Goal: Information Seeking & Learning: Learn about a topic

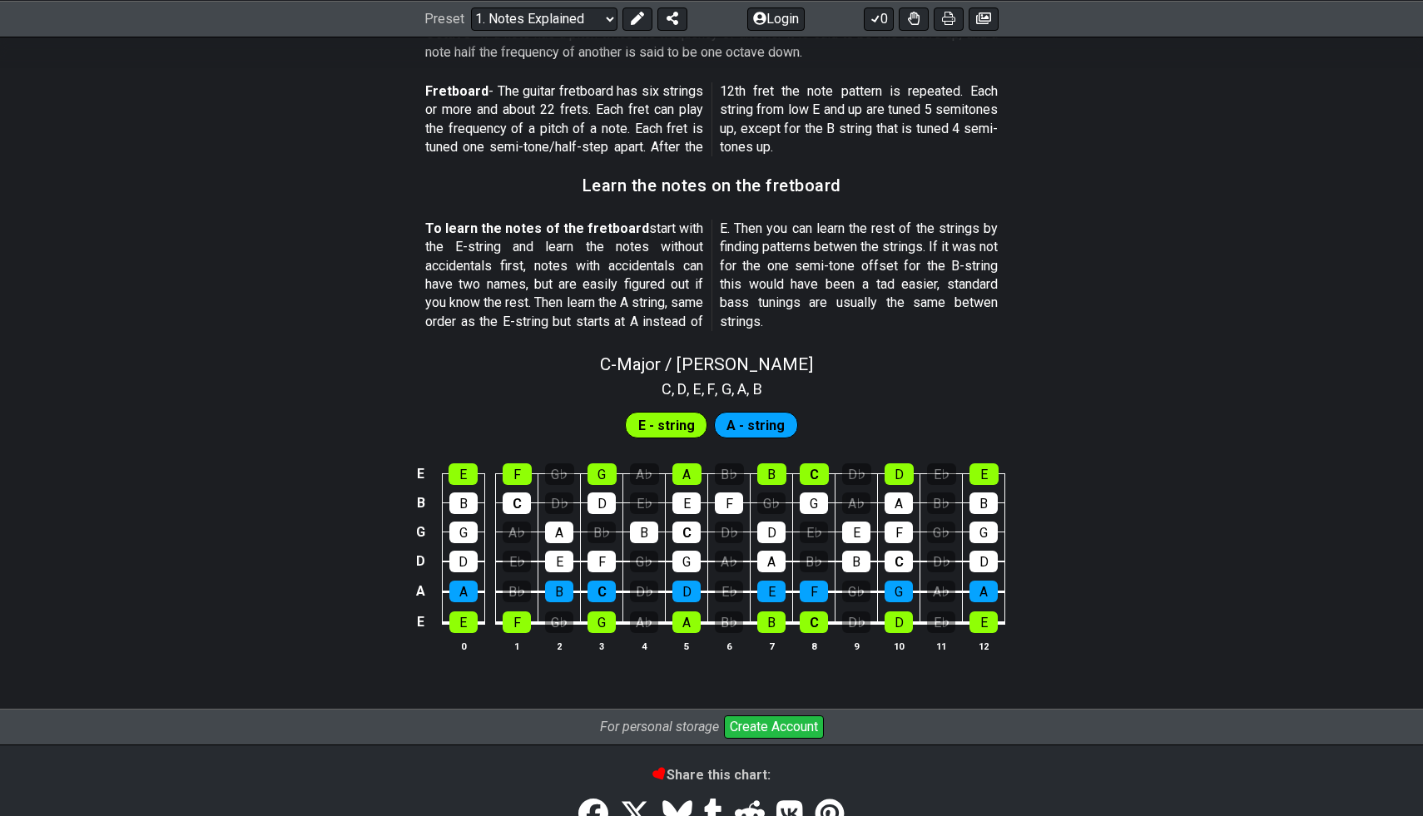
scroll to position [1361, 0]
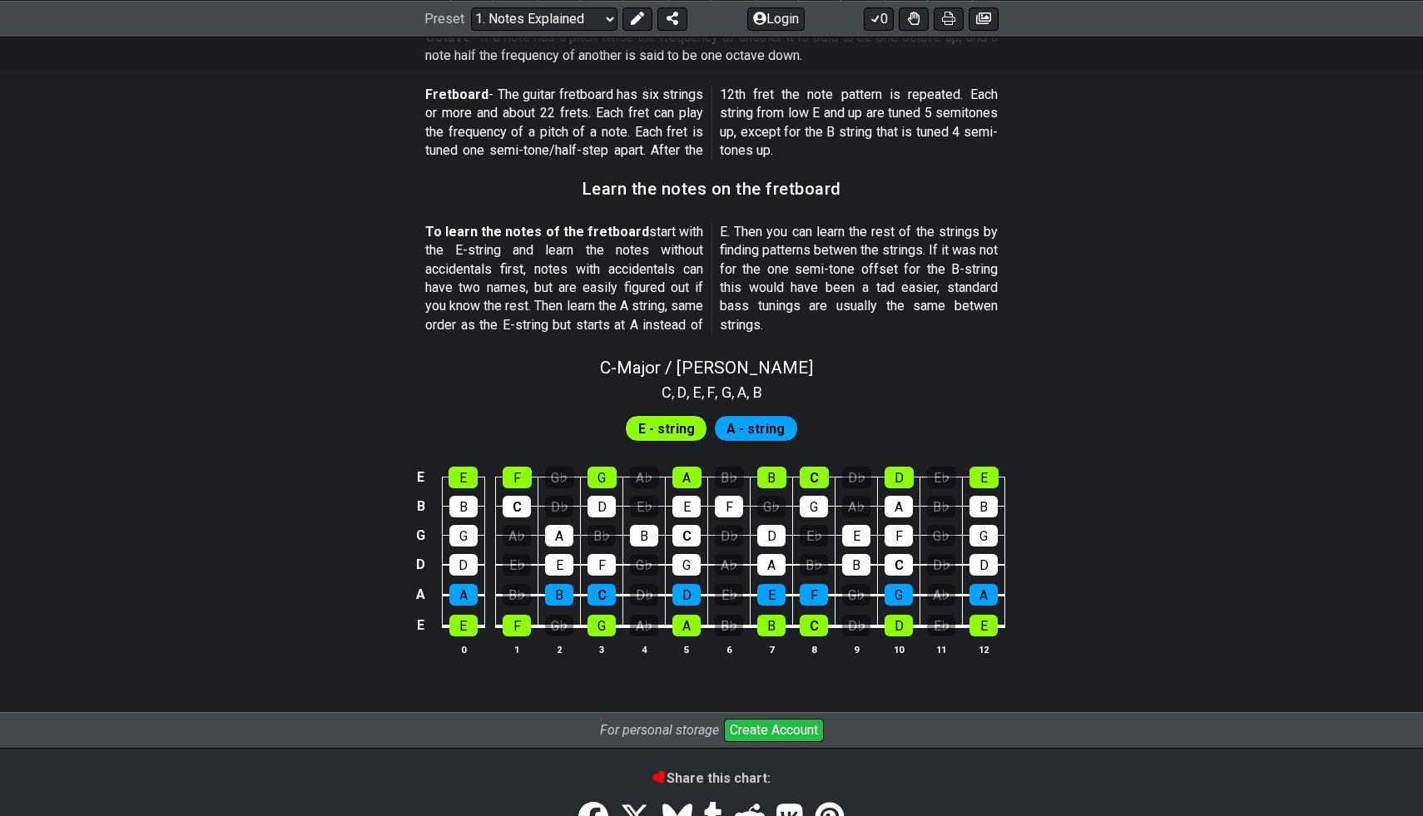
click at [650, 439] on span "E - string" at bounding box center [666, 429] width 57 height 24
click at [650, 429] on span "E - string" at bounding box center [666, 429] width 57 height 24
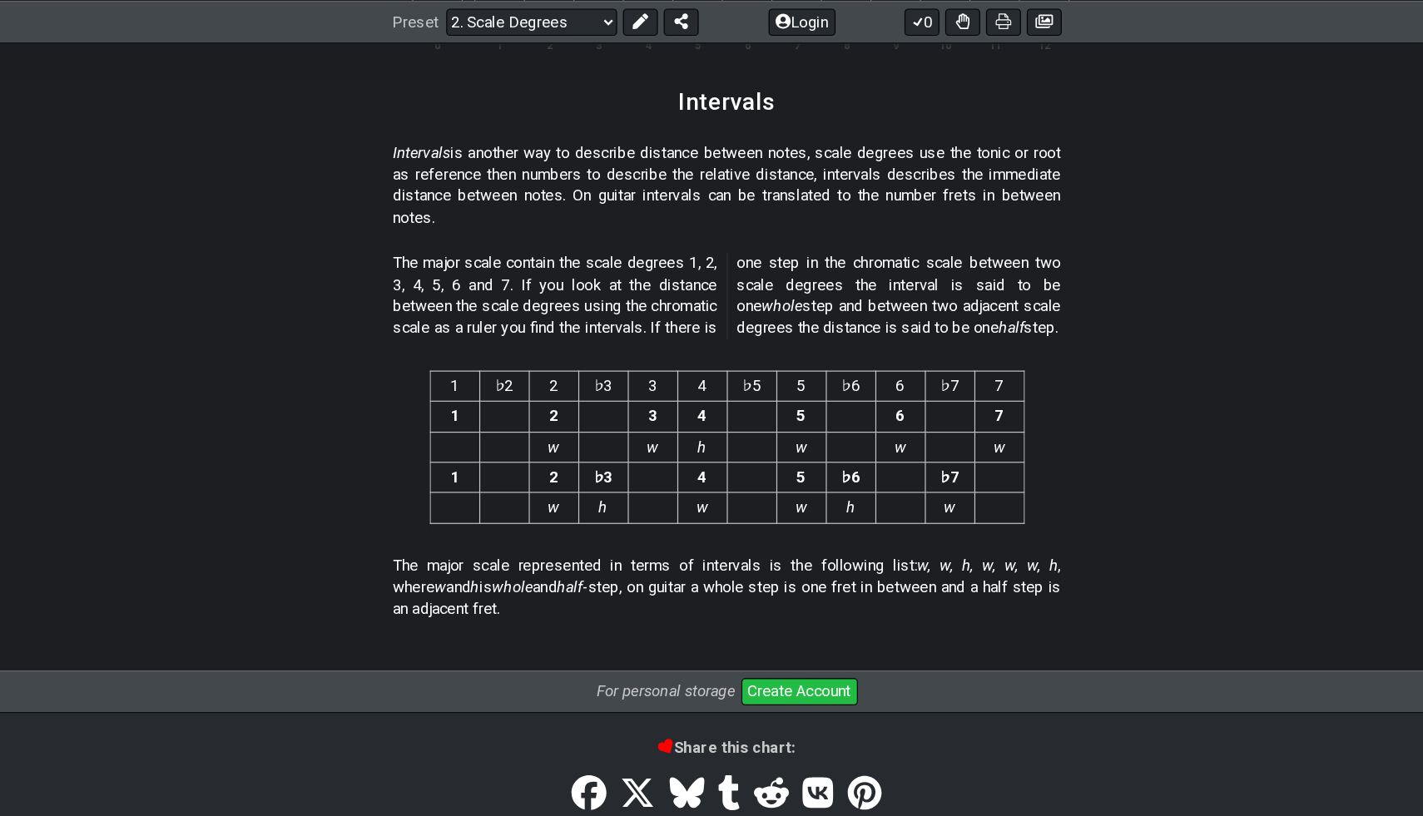
scroll to position [4264, 0]
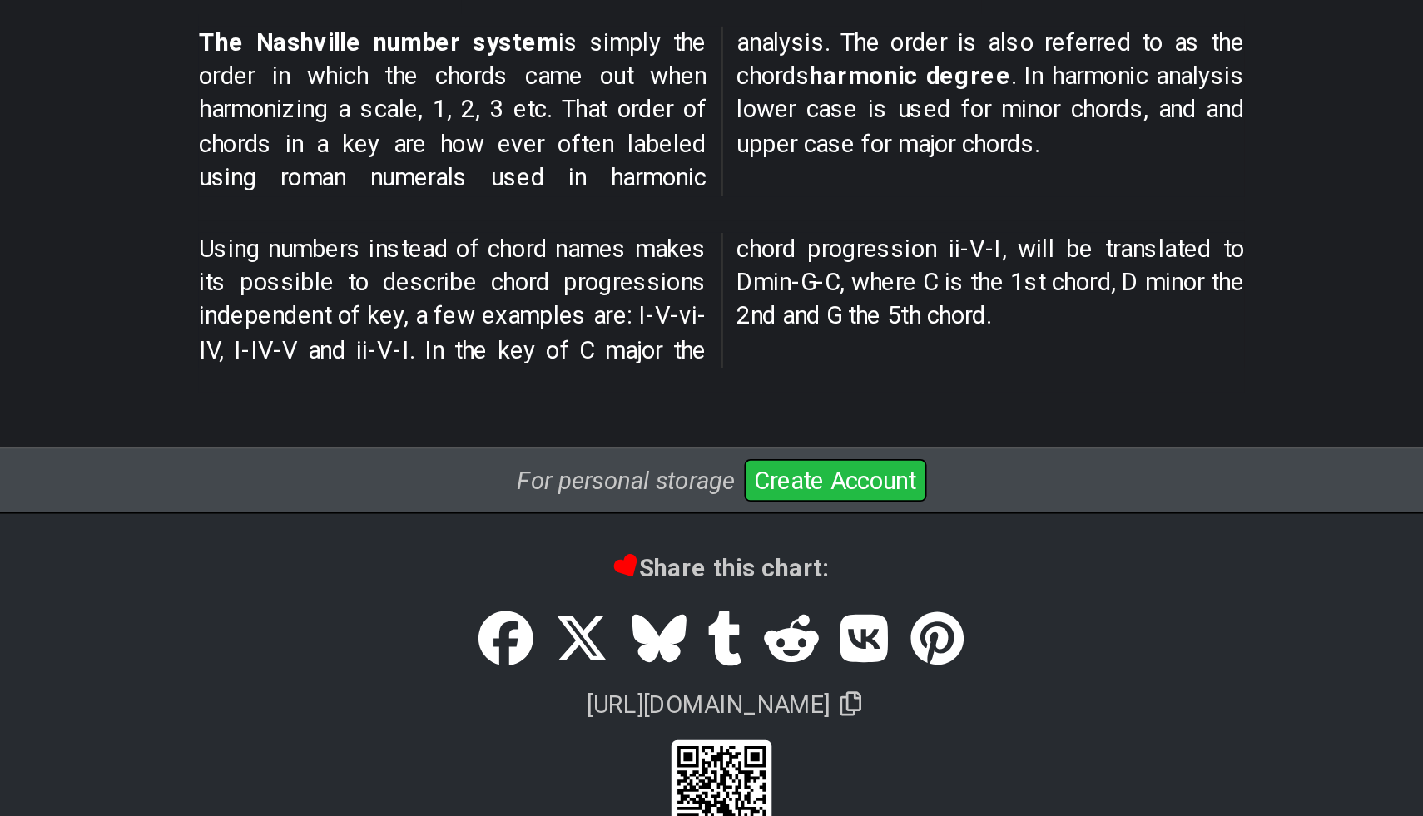
scroll to position [1881, 0]
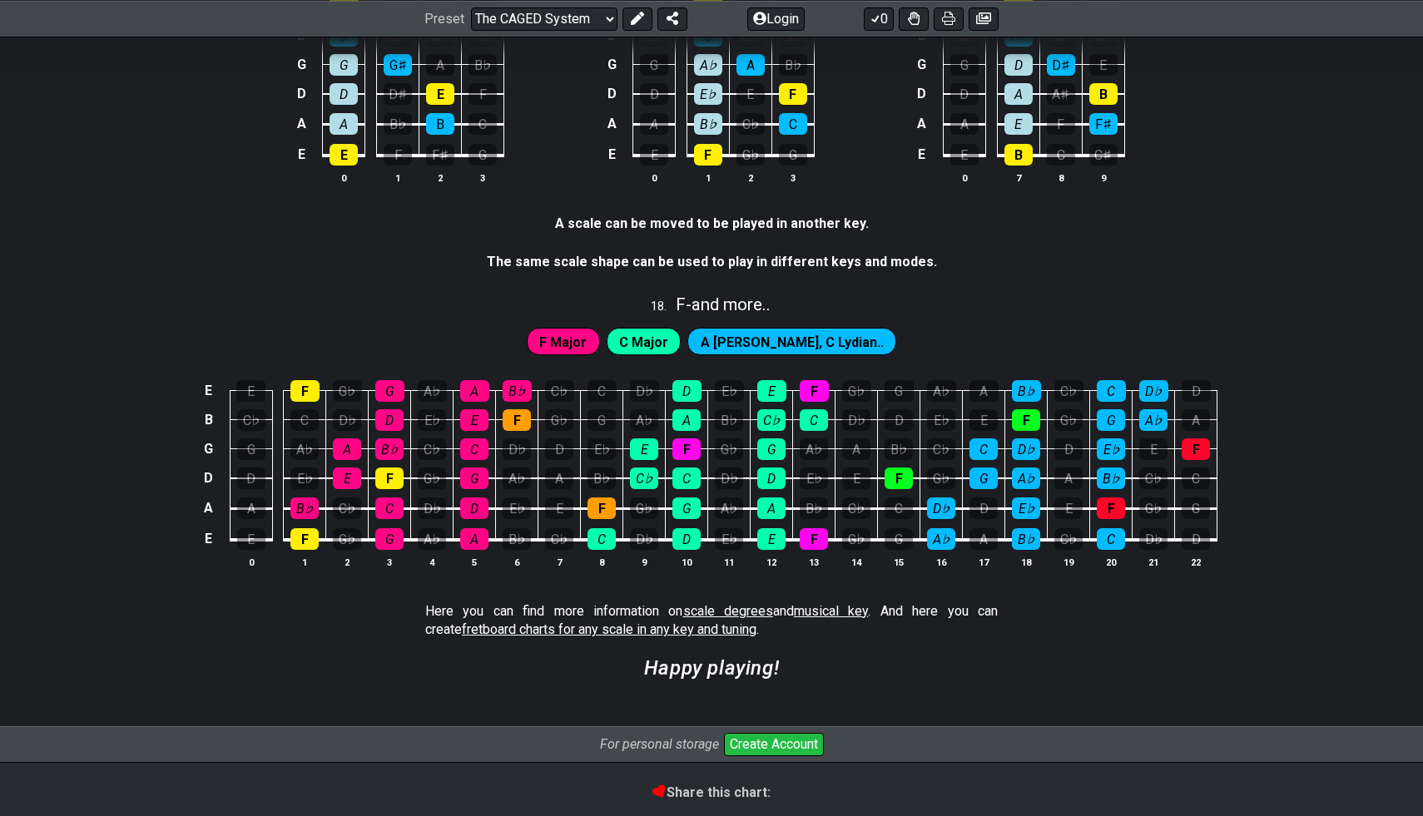
scroll to position [4318, 0]
